Goal: Transaction & Acquisition: Purchase product/service

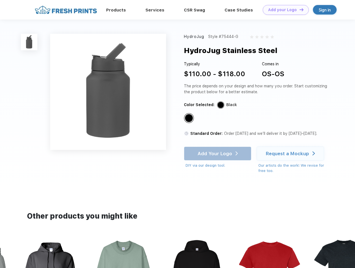
click at [284, 10] on link "Add your Logo Design Tool" at bounding box center [286, 10] width 46 height 10
click at [0, 0] on div "Design Tool" at bounding box center [0, 0] width 0 height 0
click at [299, 9] on link "Add your Logo Design Tool" at bounding box center [286, 10] width 46 height 10
click at [29, 42] on img at bounding box center [29, 42] width 16 height 16
click at [190, 118] on div "Standard Color" at bounding box center [189, 118] width 8 height 8
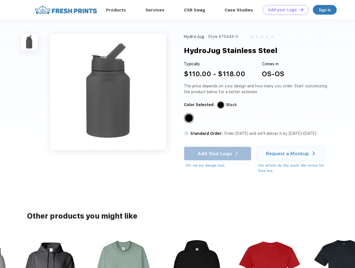
click at [218, 153] on div "Add Your Logo DIY via our design tool. Ah shoot! This product isn't up in our d…" at bounding box center [217, 157] width 67 height 22
click at [291, 153] on div "Request a Mockup" at bounding box center [287, 154] width 43 height 6
click at [178, 253] on img at bounding box center [197, 272] width 62 height 71
